Goal: Find contact information: Find contact information

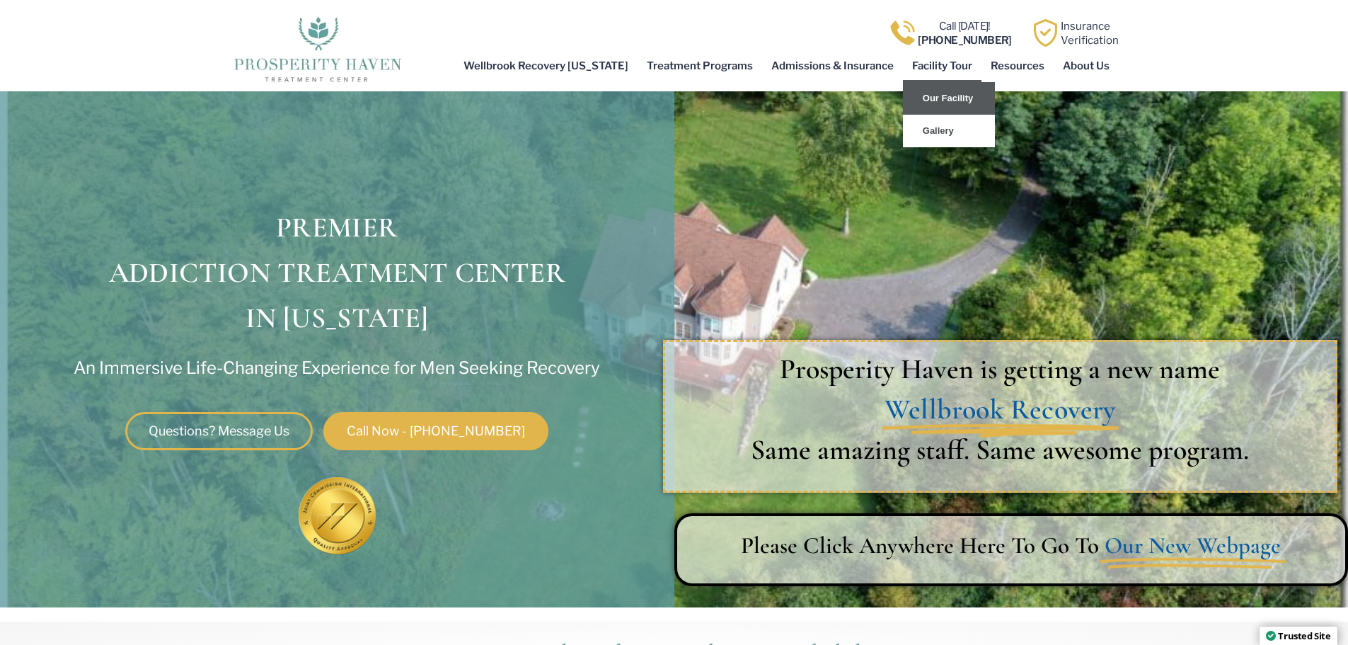
click at [944, 100] on link "Our Facility" at bounding box center [949, 98] width 92 height 33
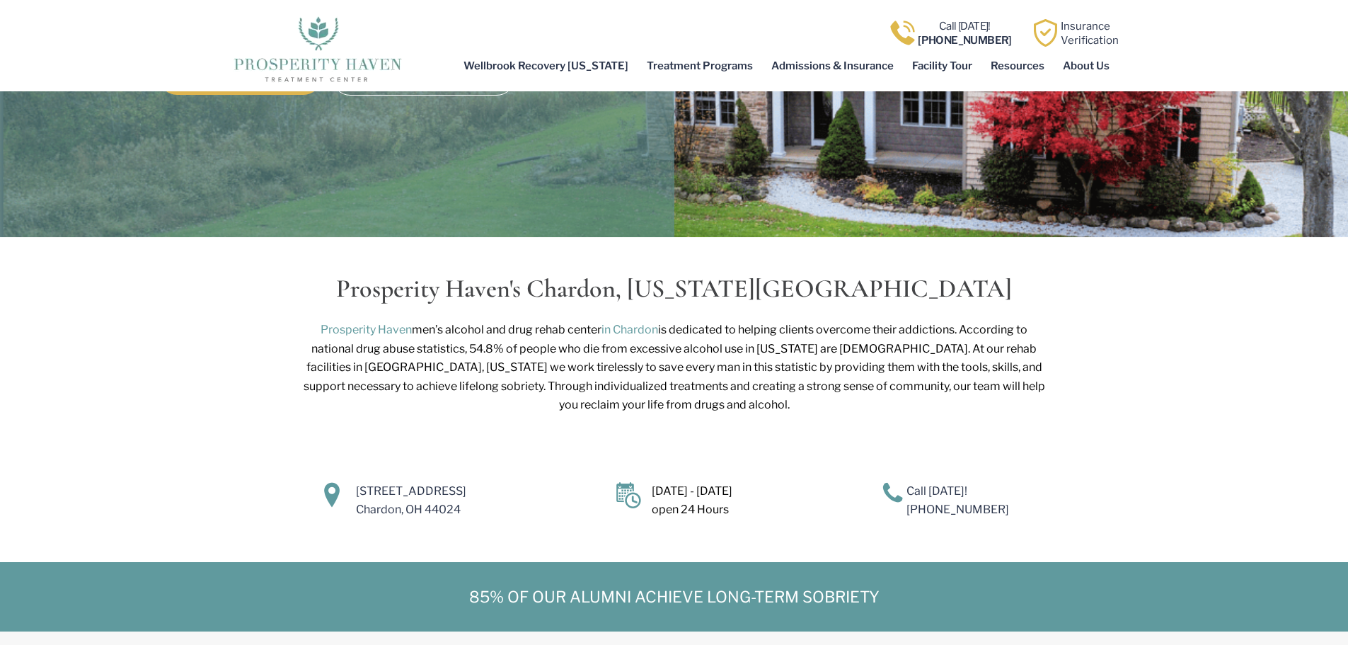
scroll to position [283, 0]
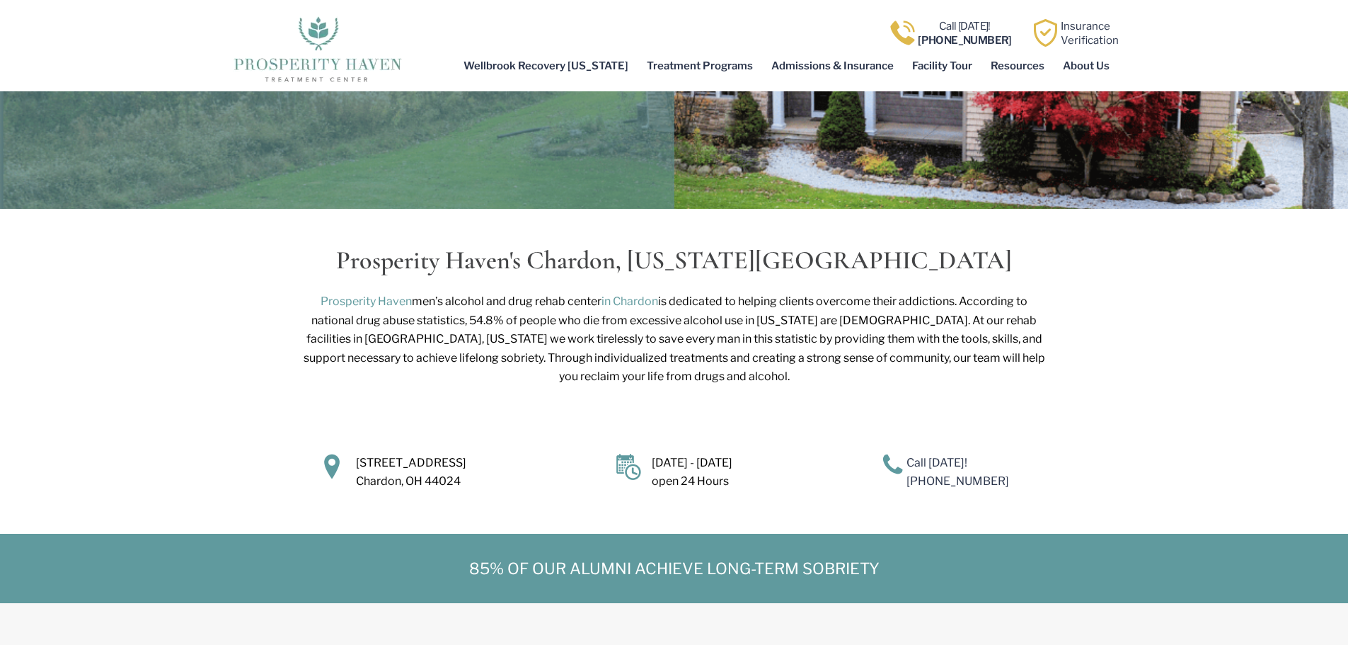
drag, startPoint x: 466, startPoint y: 465, endPoint x: 356, endPoint y: 443, distance: 112.6
click at [356, 454] on p "[STREET_ADDRESS]" at bounding box center [470, 473] width 229 height 38
